Goal: Information Seeking & Learning: Check status

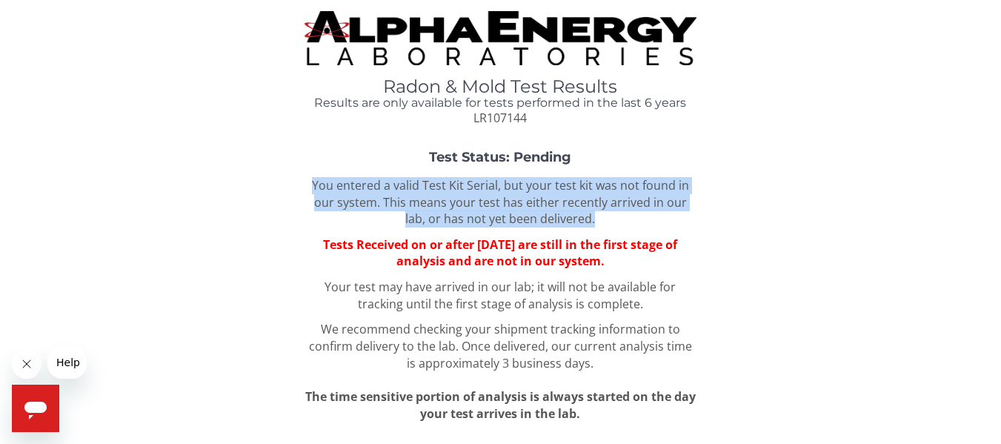
drag, startPoint x: 623, startPoint y: 128, endPoint x: 651, endPoint y: 225, distance: 100.4
click at [651, 225] on div "Radon & Mold Test Results Results are only available for tests performed in the…" at bounding box center [500, 275] width 979 height 528
click at [651, 225] on p "You entered a valid Test Kit Serial, but your test kit was not found in our sys…" at bounding box center [500, 202] width 391 height 51
drag, startPoint x: 657, startPoint y: 221, endPoint x: 295, endPoint y: 190, distance: 363.7
click at [295, 190] on div "Test Status: Pending You entered a valid Test Kit Serial, but your test kit was…" at bounding box center [500, 286] width 979 height 272
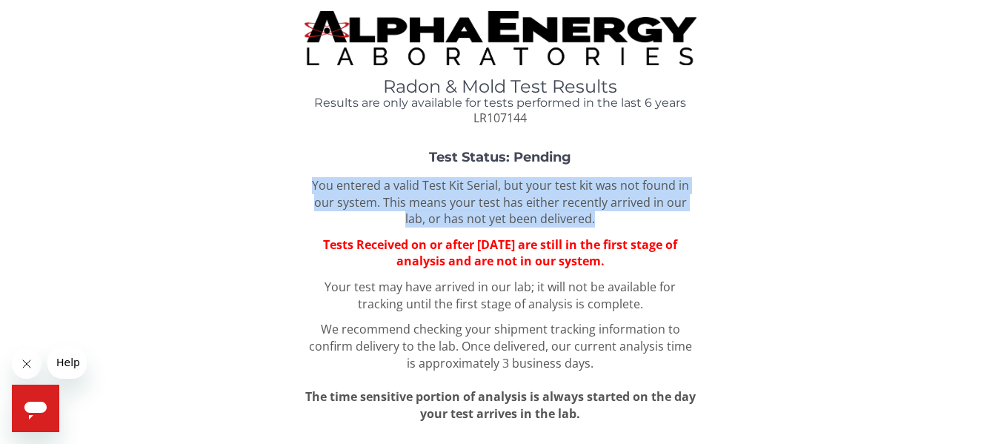
click at [303, 181] on div "Test Status: Pending You entered a valid Test Kit Serial, but your test kit was…" at bounding box center [500, 286] width 979 height 272
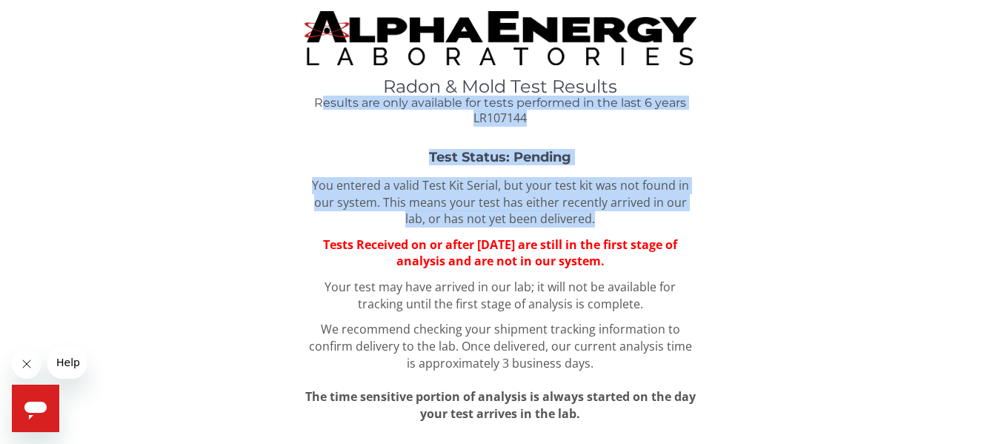
drag, startPoint x: 326, startPoint y: 98, endPoint x: 591, endPoint y: 219, distance: 291.5
click at [591, 219] on div "Radon & Mold Test Results Results are only available for tests performed in the…" at bounding box center [500, 275] width 979 height 528
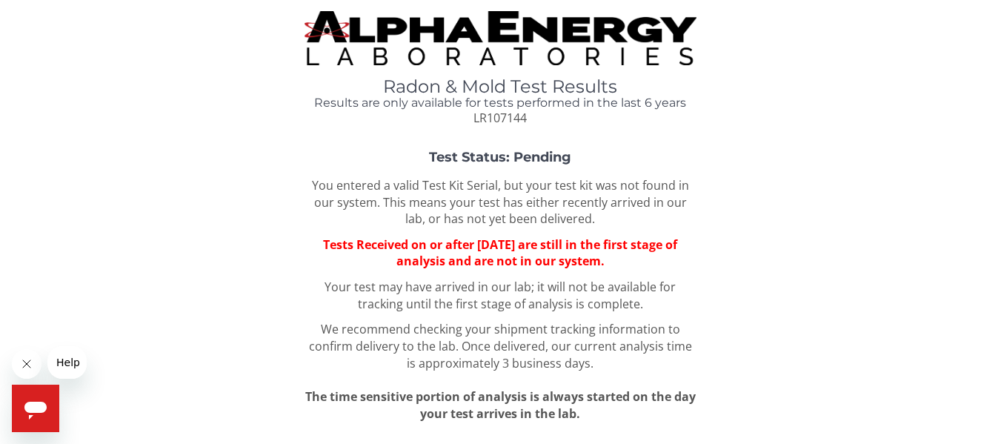
click at [411, 229] on div "You entered a valid Test Kit Serial, but your test kit was not found in our sys…" at bounding box center [500, 299] width 391 height 245
